Goal: Navigation & Orientation: Find specific page/section

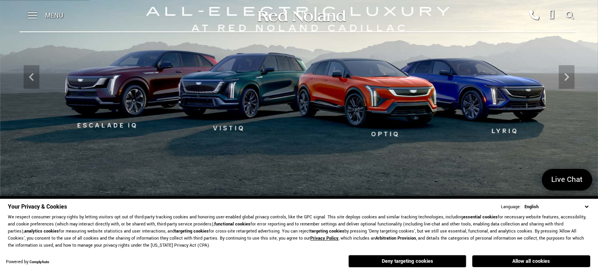
scroll to position [83, 0]
click at [462, 260] on button "Deny targeting cookies" at bounding box center [407, 261] width 118 height 13
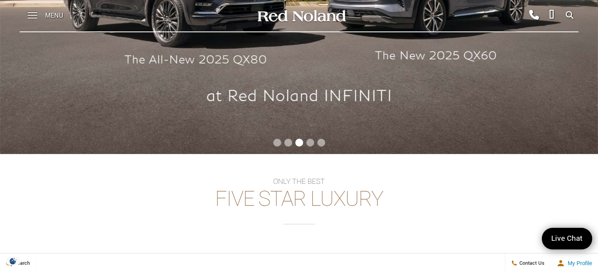
scroll to position [238, 0]
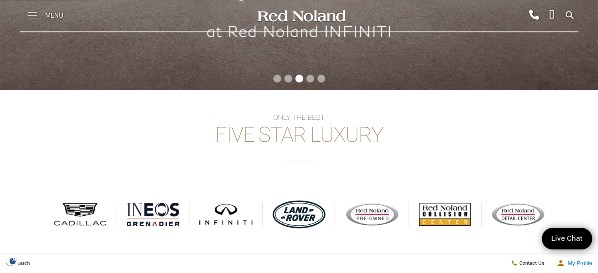
click at [34, 13] on span at bounding box center [33, 15] width 10 height 31
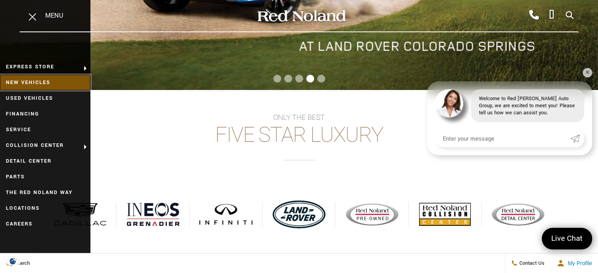
click at [36, 86] on link "New Vehicles" at bounding box center [45, 83] width 90 height 16
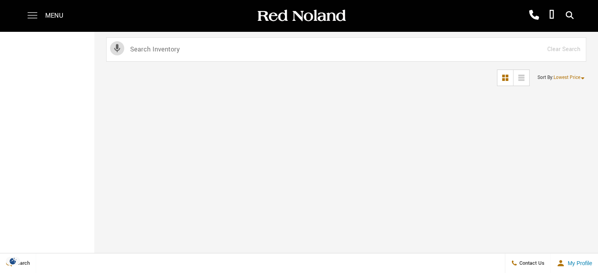
click at [31, 14] on span at bounding box center [33, 15] width 10 height 31
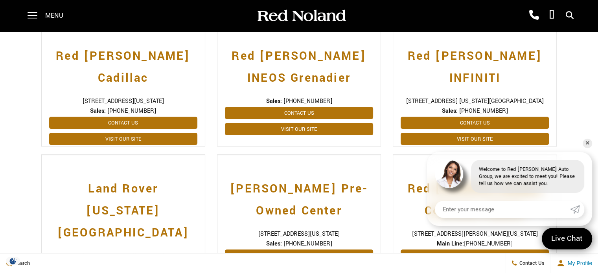
scroll to position [223, 0]
